Goal: Task Accomplishment & Management: Complete application form

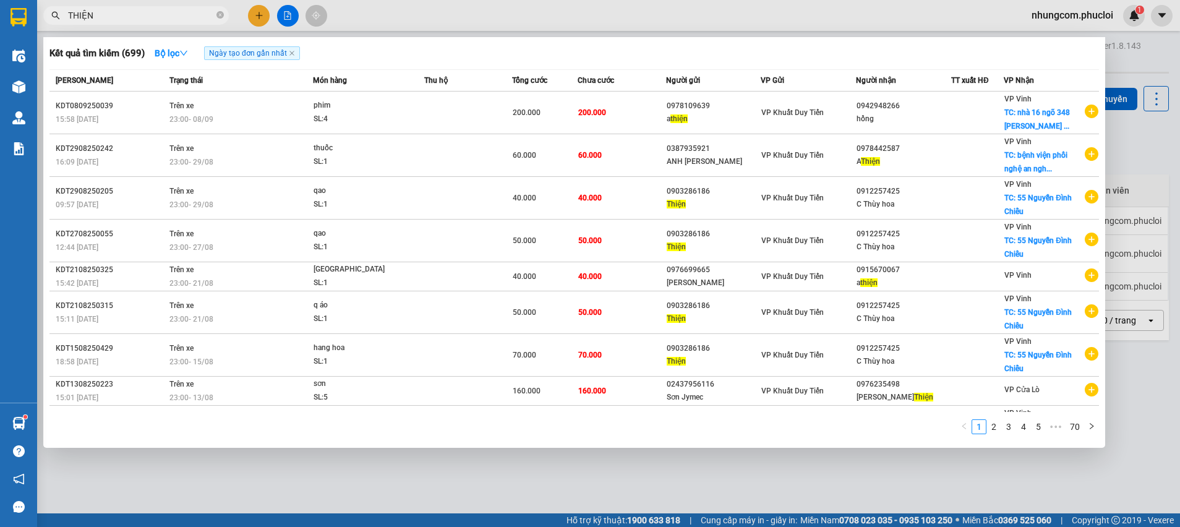
click at [1179, 162] on div at bounding box center [590, 263] width 1180 height 527
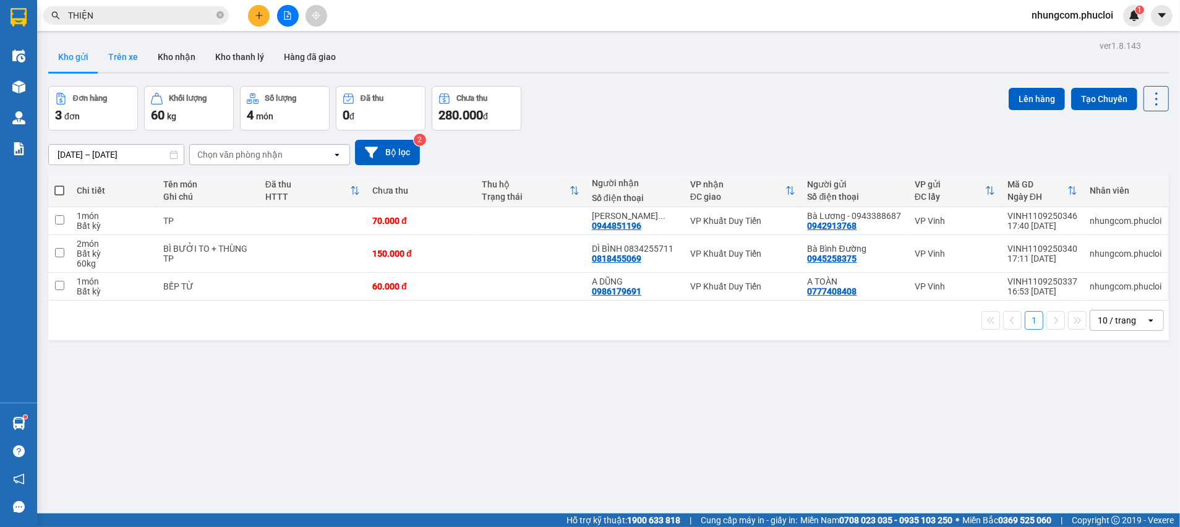
click at [111, 64] on button "Trên xe" at bounding box center [122, 57] width 49 height 30
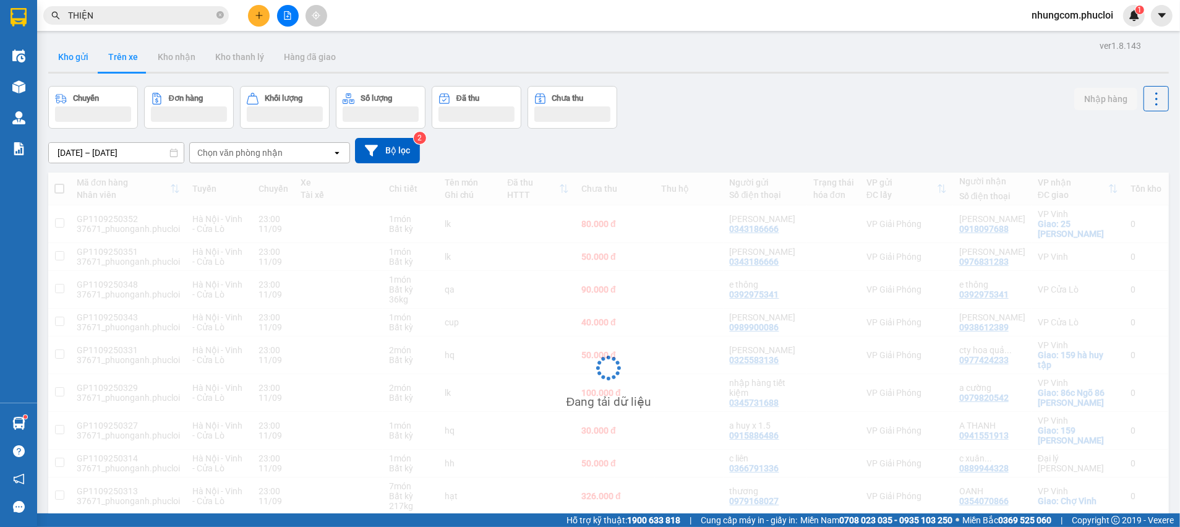
click at [84, 58] on button "Kho gửi" at bounding box center [73, 57] width 50 height 30
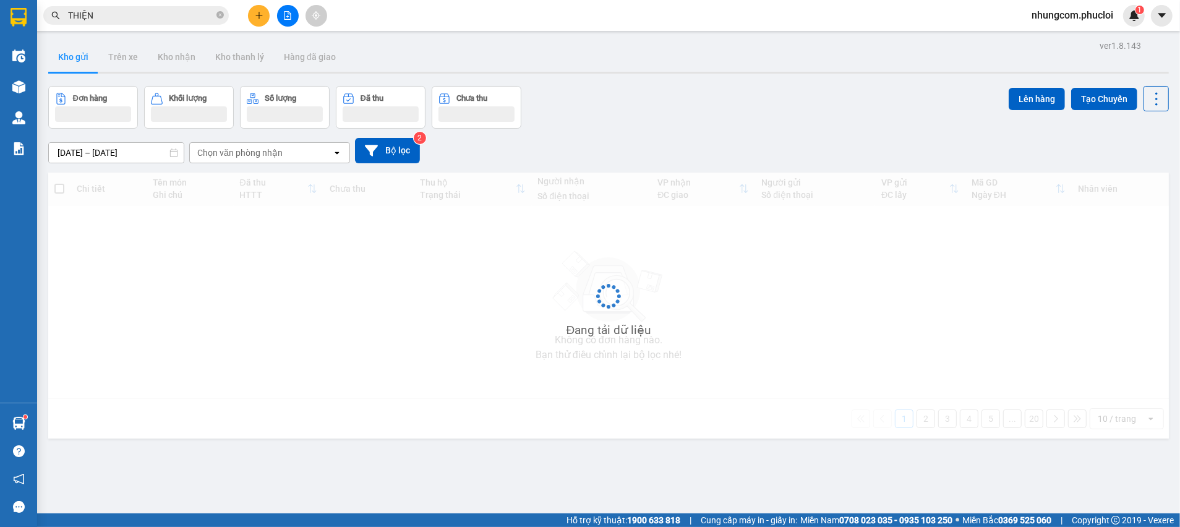
click at [84, 58] on button "Kho gửi" at bounding box center [73, 57] width 50 height 30
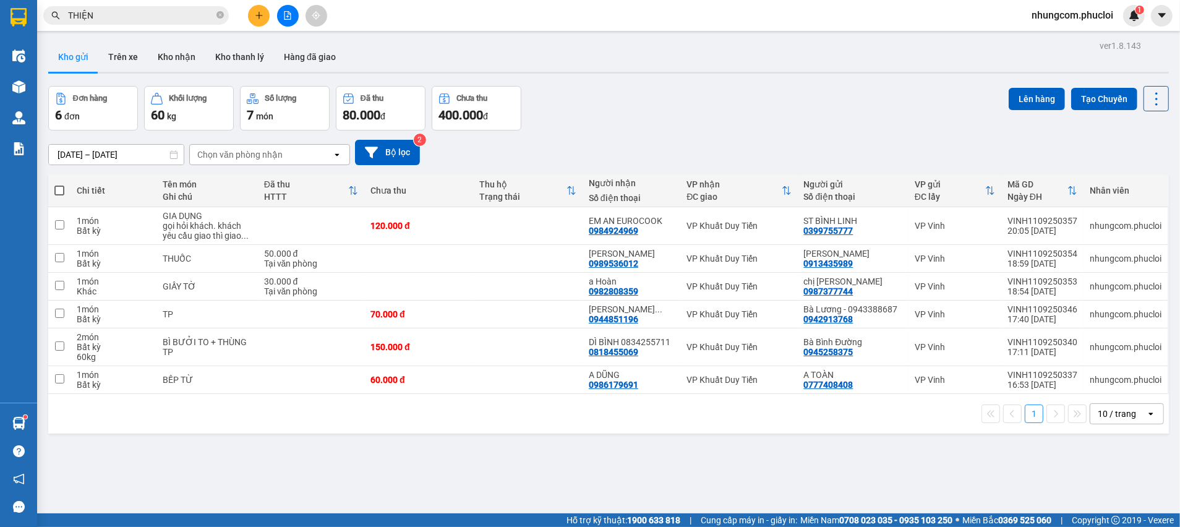
click at [570, 122] on div "Đơn hàng 6 đơn Khối lượng 60 kg Số lượng 7 món Đã thu 80.000 đ Chưa thu 400.000…" at bounding box center [608, 108] width 1121 height 45
drag, startPoint x: 853, startPoint y: 111, endPoint x: 848, endPoint y: 105, distance: 7.9
click at [852, 107] on div "Đơn hàng 6 đơn Khối lượng 60 kg Số lượng 7 món Đã thu 80.000 đ Chưa thu 400.000…" at bounding box center [608, 108] width 1121 height 45
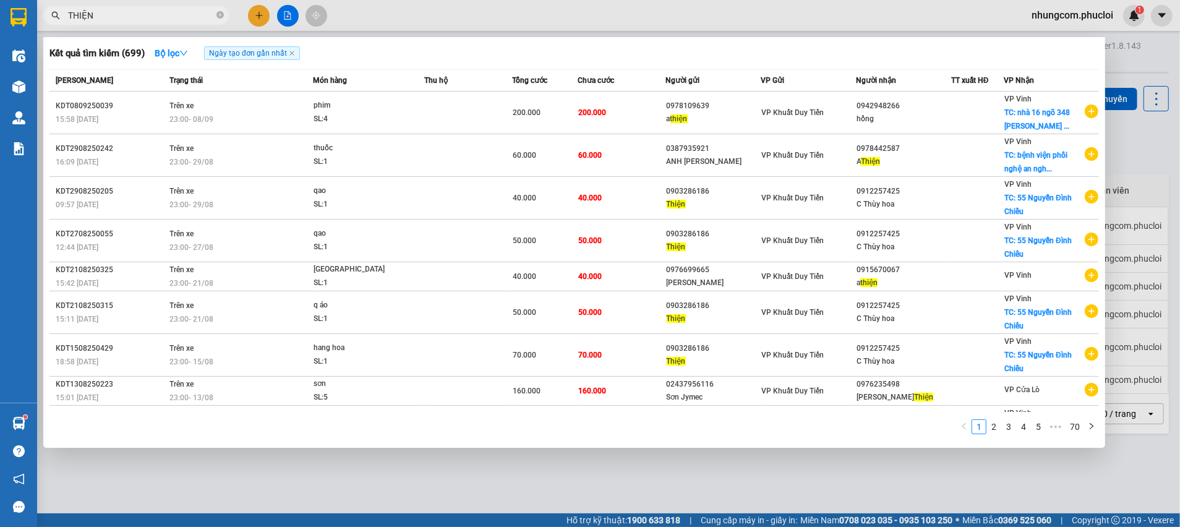
click at [160, 7] on span "THIỆN" at bounding box center [136, 15] width 186 height 19
click at [220, 16] on icon "close-circle" at bounding box center [220, 14] width 7 height 7
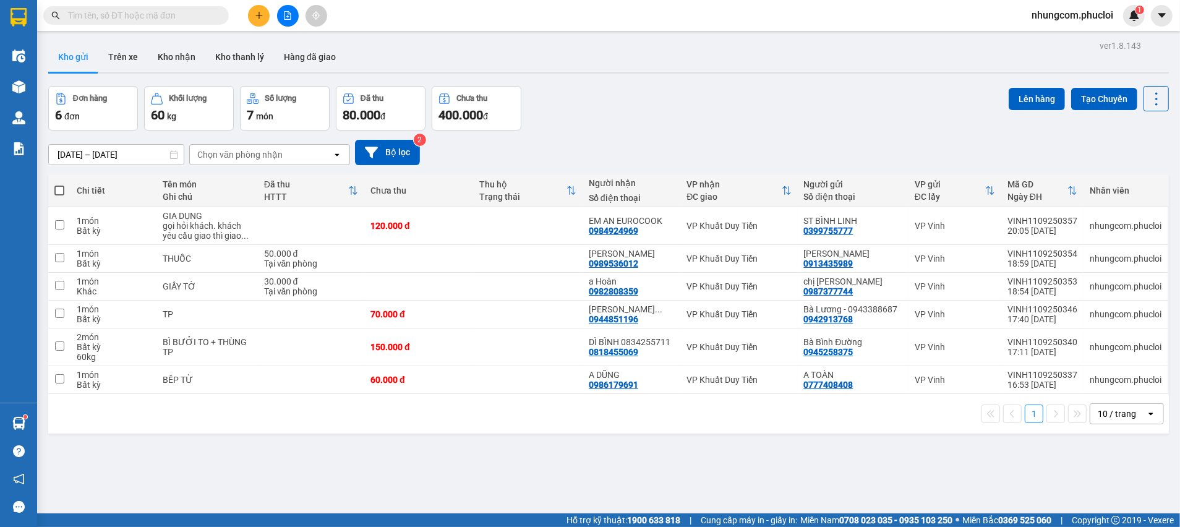
paste input "098 9534823"
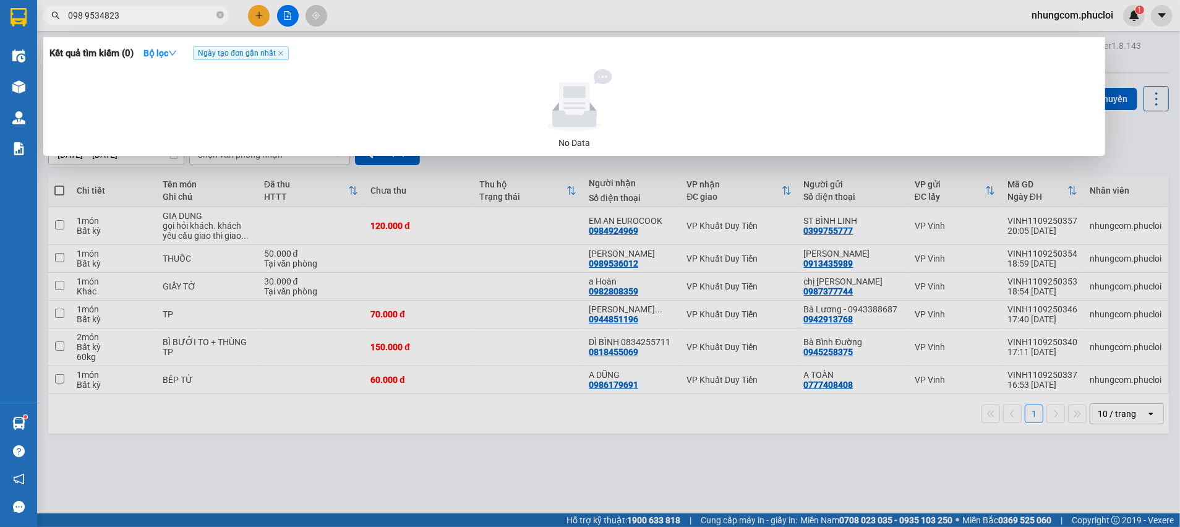
click at [145, 19] on input "098 9534823" at bounding box center [141, 16] width 146 height 14
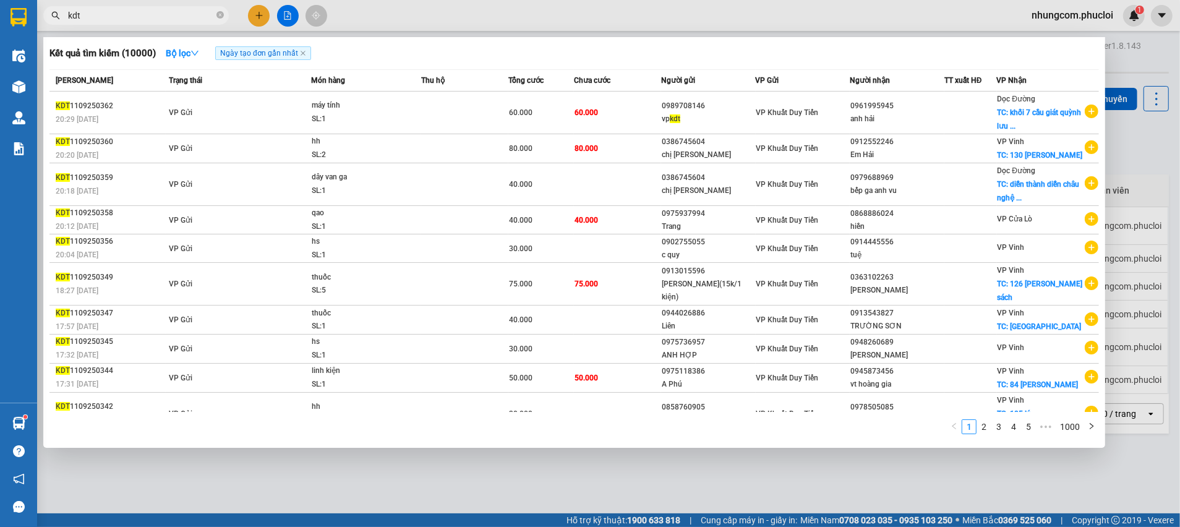
type input "kdt"
click at [733, 59] on div "Kết quả tìm kiếm ( 10000 ) Bộ lọc Ngày tạo đơn gần nhất" at bounding box center [574, 53] width 1050 height 20
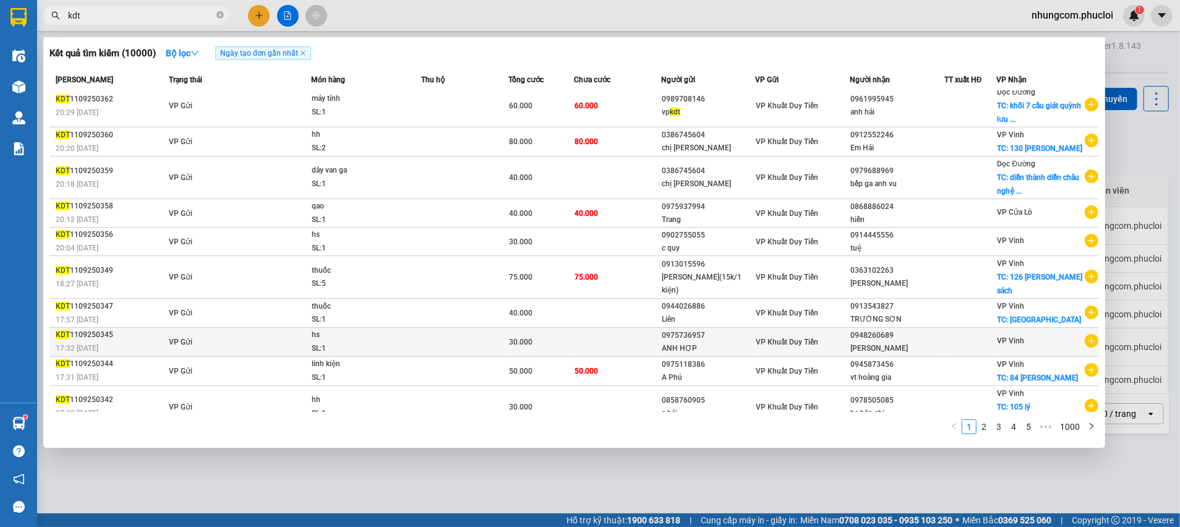
scroll to position [9, 0]
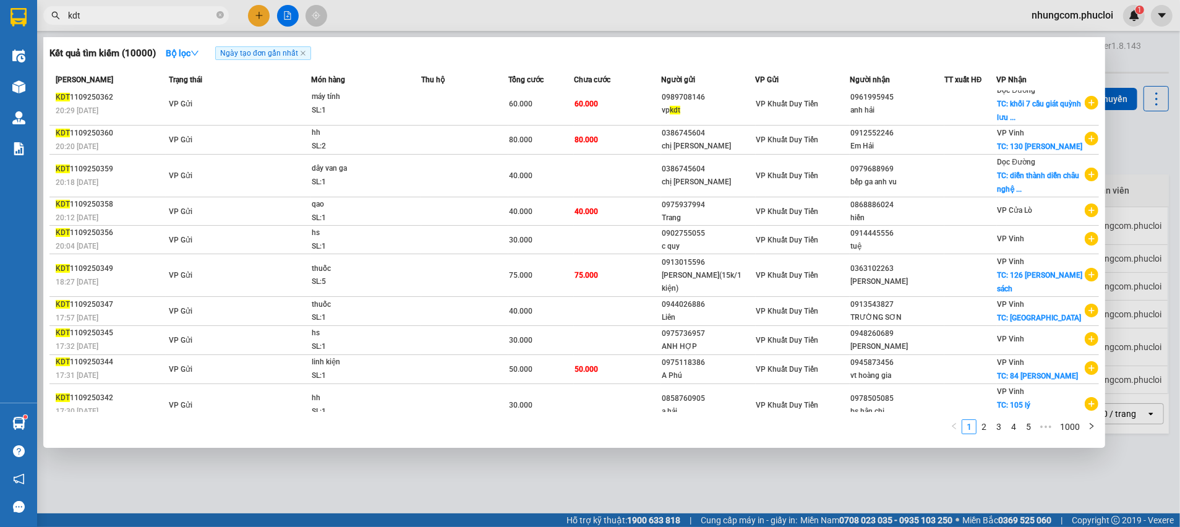
click at [1170, 101] on div at bounding box center [590, 263] width 1180 height 527
click at [217, 14] on icon "close-circle" at bounding box center [220, 14] width 7 height 7
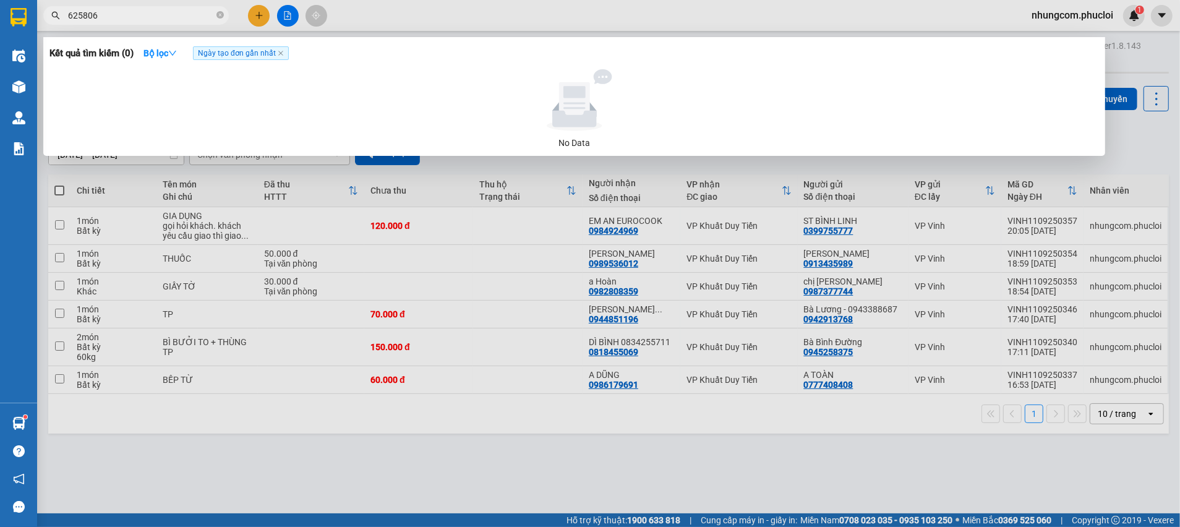
click at [69, 15] on input "625806" at bounding box center [141, 16] width 146 height 14
click at [114, 14] on input "625806" at bounding box center [141, 16] width 146 height 14
click at [115, 14] on input "625806" at bounding box center [141, 16] width 146 height 14
click at [118, 13] on input "625806" at bounding box center [141, 16] width 146 height 14
drag, startPoint x: 118, startPoint y: 13, endPoint x: 124, endPoint y: 4, distance: 10.6
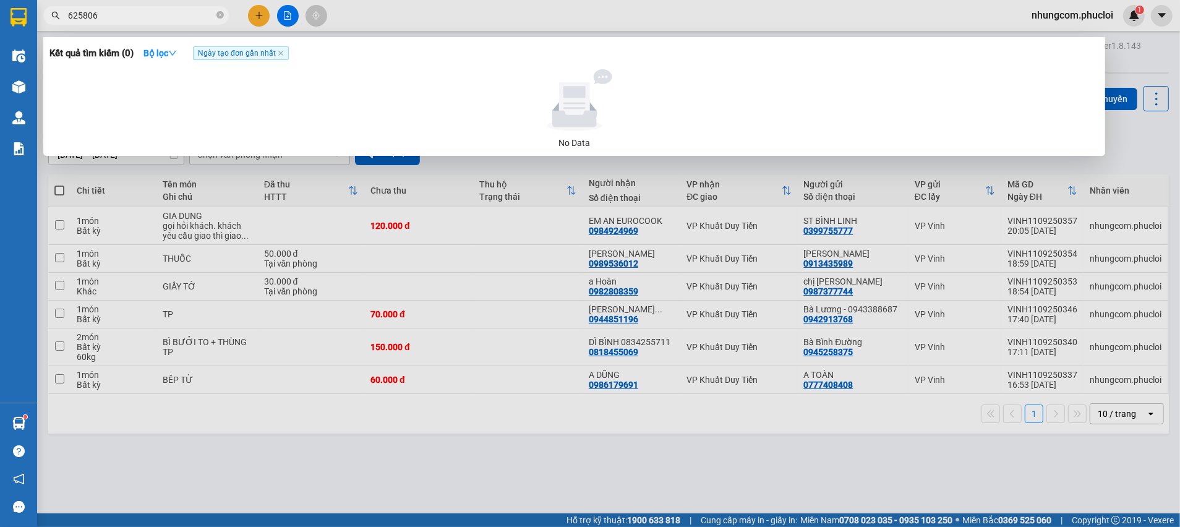
click at [121, 7] on span "625806" at bounding box center [136, 15] width 186 height 19
type input "625806"
click at [124, 5] on div "Kết quả tìm kiếm ( 0 ) Bộ lọc Ngày tạo đơn gần nhất No Data 625806" at bounding box center [120, 16] width 241 height 22
click at [123, 9] on input "625806" at bounding box center [141, 16] width 146 height 14
click at [123, 11] on input "625806" at bounding box center [141, 16] width 146 height 14
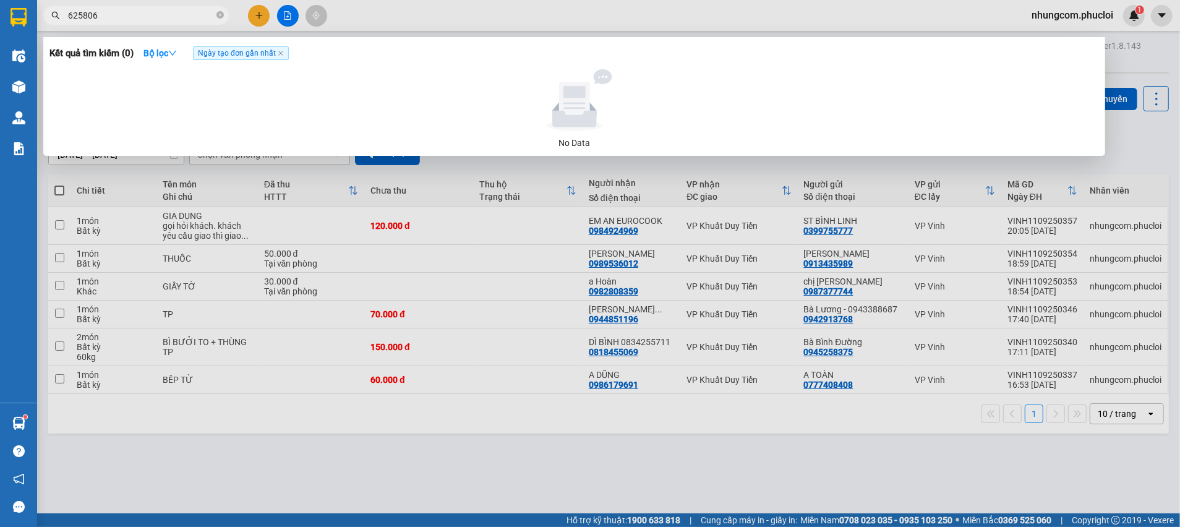
click at [123, 11] on input "625806" at bounding box center [141, 16] width 146 height 14
click at [263, 17] on div at bounding box center [590, 263] width 1180 height 527
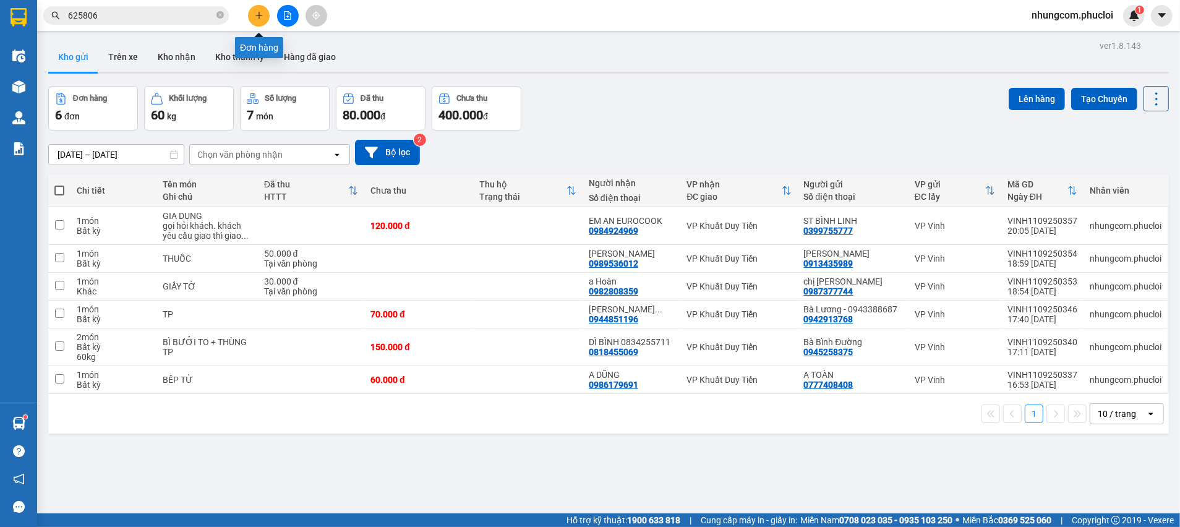
click at [263, 17] on icon "plus" at bounding box center [259, 15] width 9 height 9
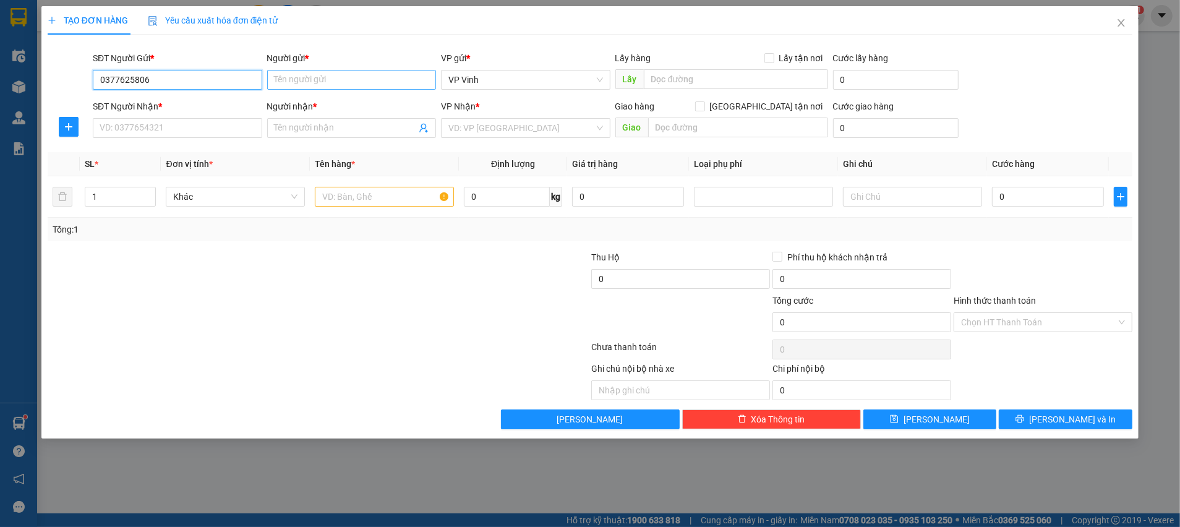
type input "0377625806"
click at [377, 84] on input "Người gửi *" at bounding box center [352, 80] width 170 height 20
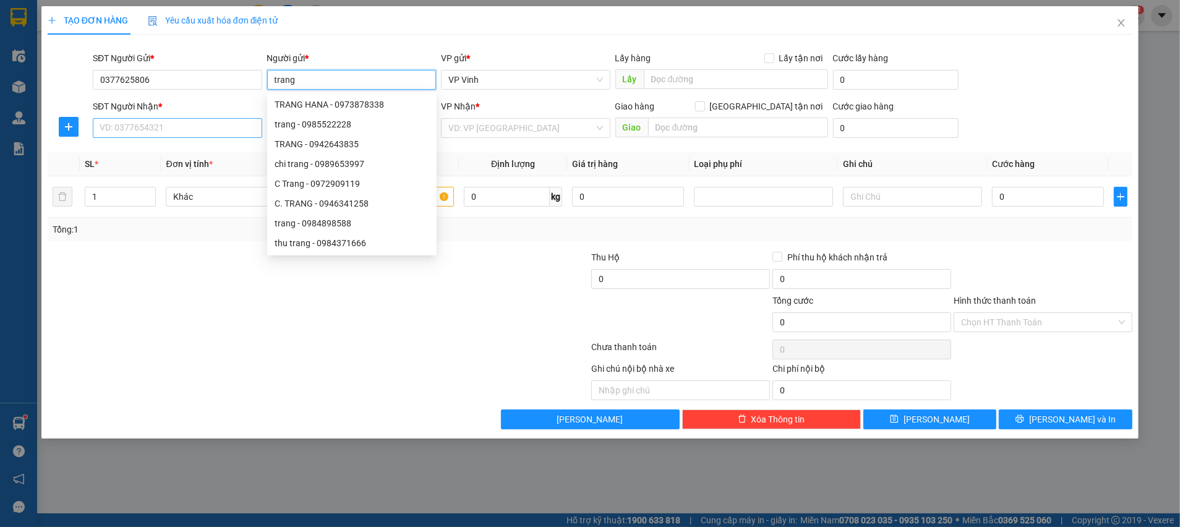
type input "trang"
click at [170, 131] on input "SĐT Người Nhận *" at bounding box center [178, 128] width 170 height 20
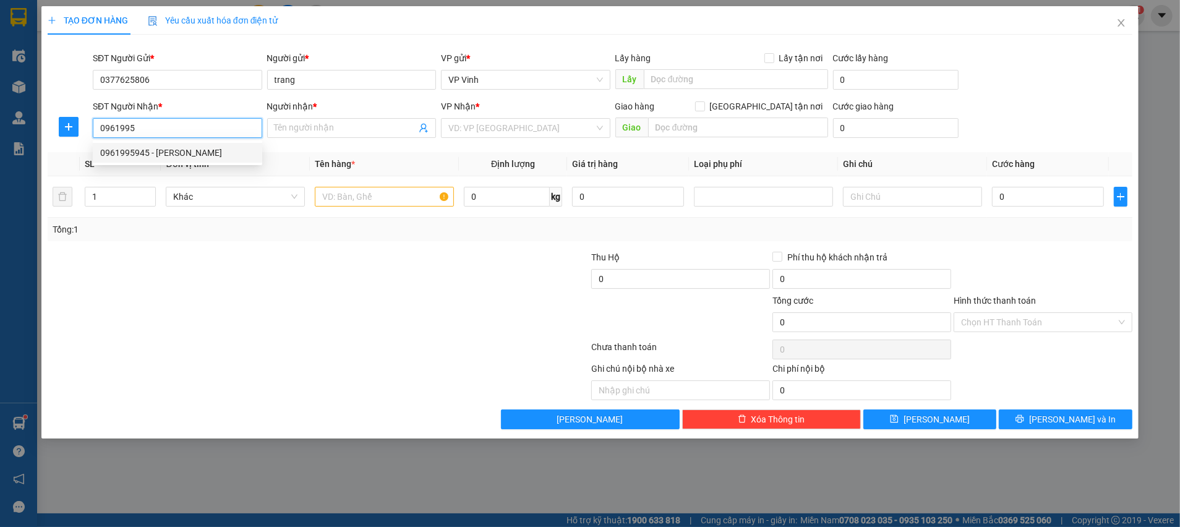
click at [225, 147] on div "0961995945 - [PERSON_NAME]" at bounding box center [177, 153] width 155 height 14
type input "0961995945"
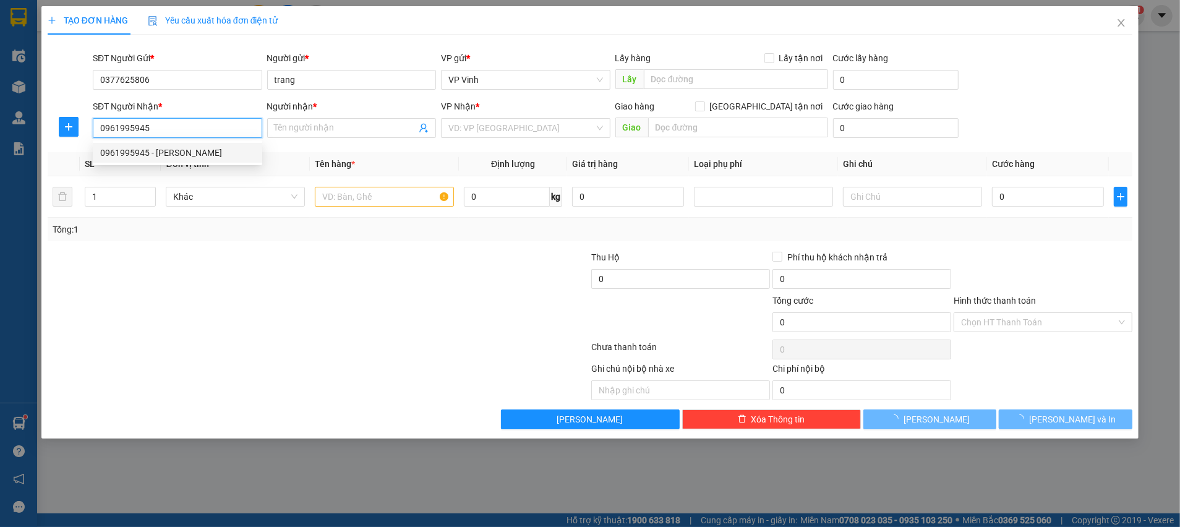
type input "anh hải"
checkbox input "true"
type input "khối 7 cầu giát quỳnh lưu nghệ an"
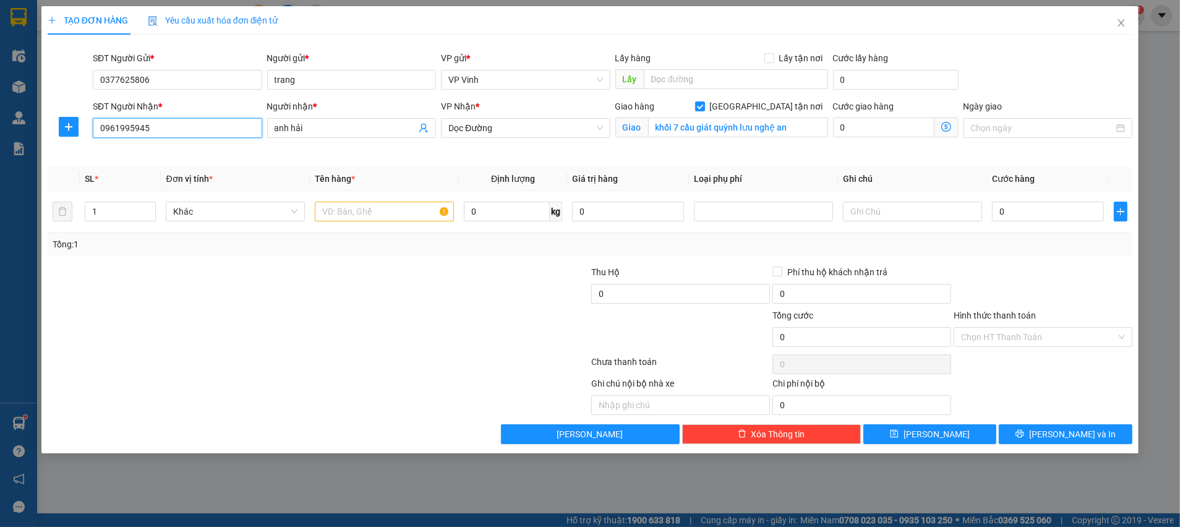
type input "0961995945"
